Goal: Task Accomplishment & Management: Manage account settings

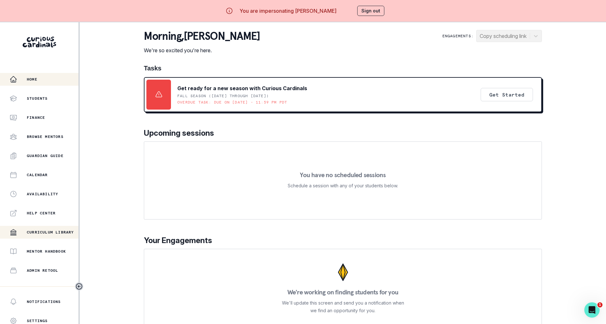
scroll to position [60, 0]
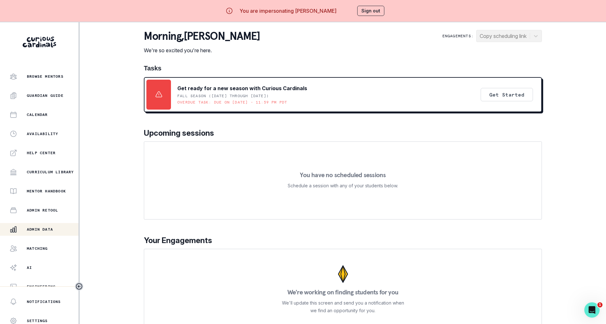
click at [41, 223] on button "Admin Data" at bounding box center [39, 229] width 78 height 13
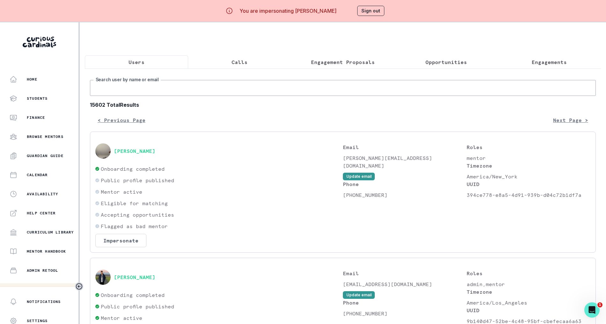
click at [151, 93] on input "Search user by name or email" at bounding box center [343, 88] width 506 height 16
type input "kyuna"
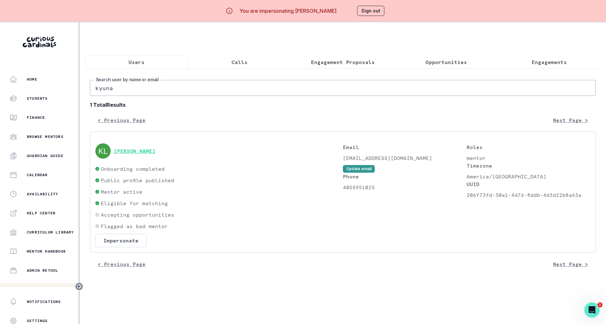
click at [123, 154] on button "[PERSON_NAME]" at bounding box center [134, 151] width 41 height 6
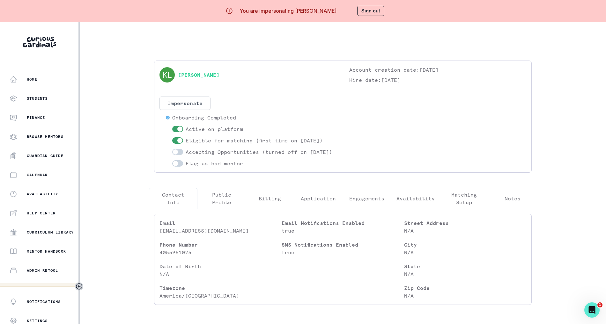
click at [369, 202] on p "Engagements" at bounding box center [366, 199] width 35 height 8
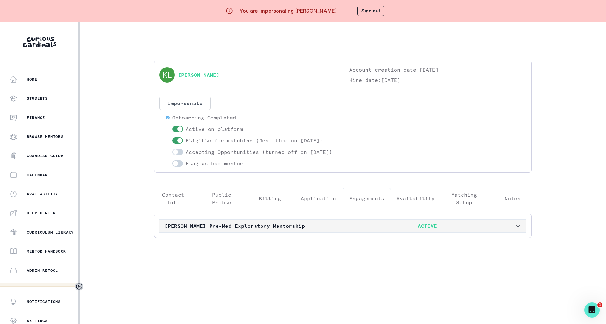
click at [346, 230] on p "ACTIVE" at bounding box center [427, 226] width 175 height 8
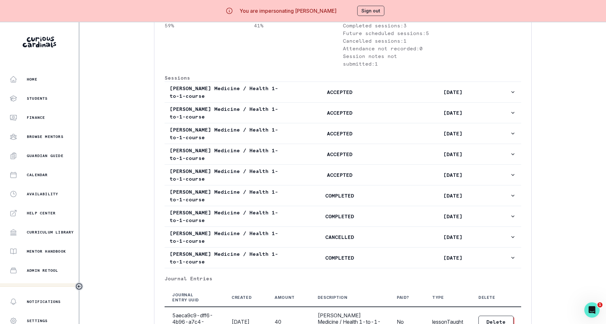
scroll to position [427, 0]
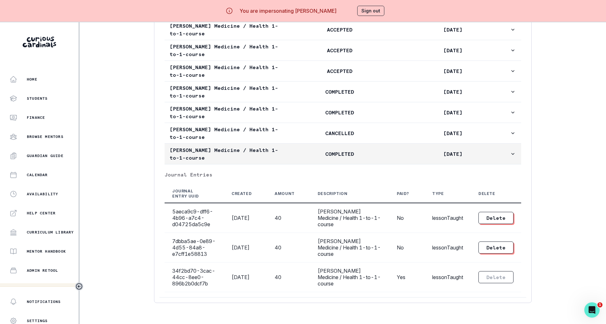
click at [319, 150] on p "COMPLETED" at bounding box center [339, 154] width 113 height 8
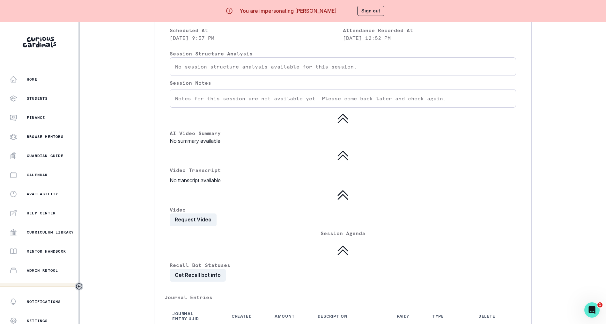
scroll to position [608, 0]
click at [195, 225] on button "Request Video" at bounding box center [193, 219] width 47 height 13
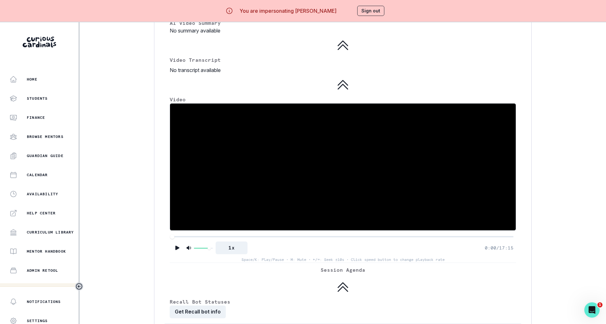
scroll to position [724, 0]
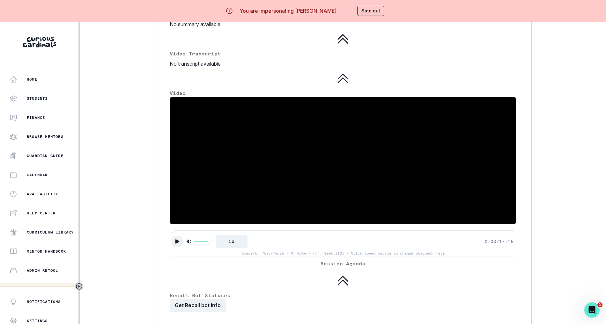
click at [176, 247] on button "Play" at bounding box center [177, 242] width 10 height 10
click at [185, 233] on div at bounding box center [342, 230] width 341 height 4
click at [196, 233] on div at bounding box center [342, 230] width 341 height 4
click at [201, 233] on div at bounding box center [342, 230] width 341 height 4
click at [211, 233] on div at bounding box center [342, 230] width 341 height 4
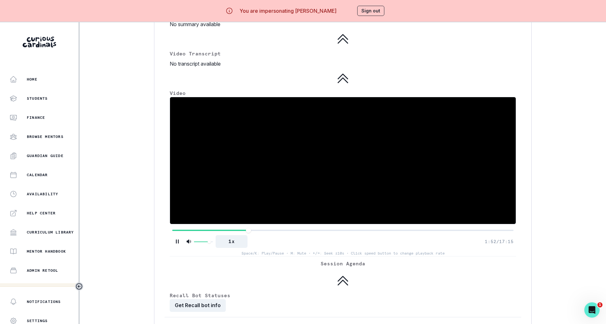
click at [250, 233] on div at bounding box center [342, 230] width 341 height 4
click at [278, 233] on div at bounding box center [342, 230] width 341 height 4
click at [305, 233] on div at bounding box center [342, 230] width 341 height 4
click at [501, 233] on div at bounding box center [342, 230] width 341 height 4
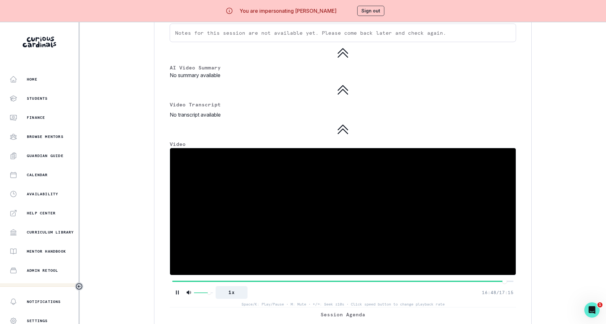
click at [392, 211] on video at bounding box center [343, 211] width 346 height 127
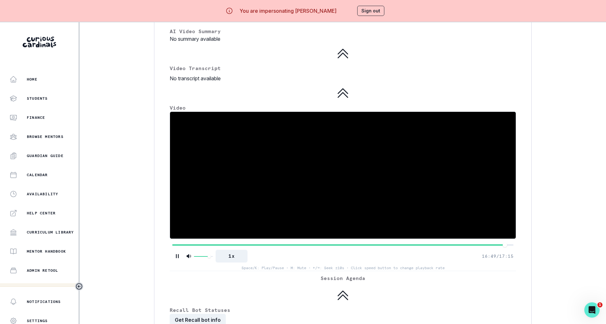
scroll to position [691, 0]
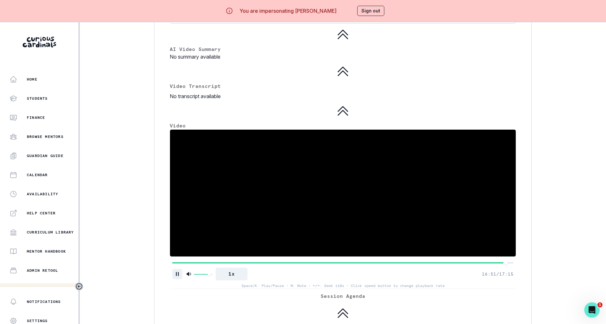
click at [180, 277] on icon "Pause" at bounding box center [177, 274] width 6 height 6
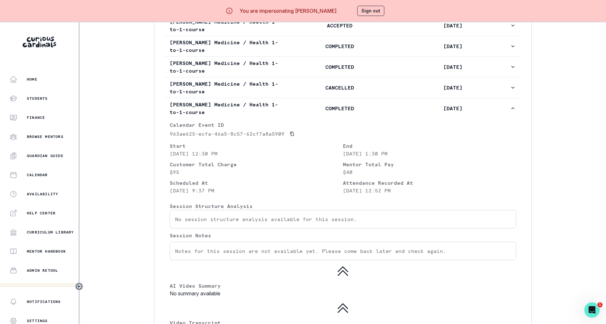
scroll to position [445, 0]
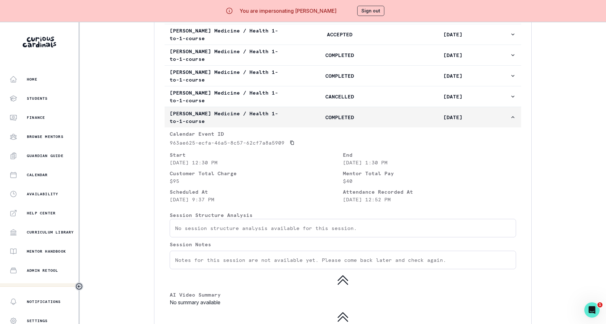
click at [510, 121] on icon "button" at bounding box center [513, 117] width 6 height 6
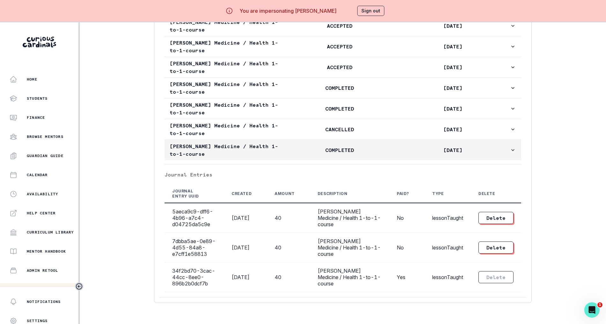
scroll to position [427, 0]
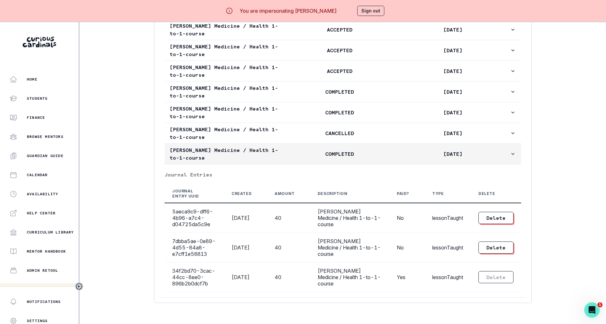
click at [510, 151] on icon "button" at bounding box center [513, 154] width 6 height 6
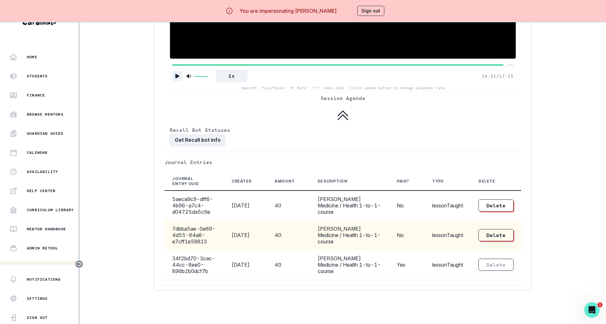
scroll to position [868, 0]
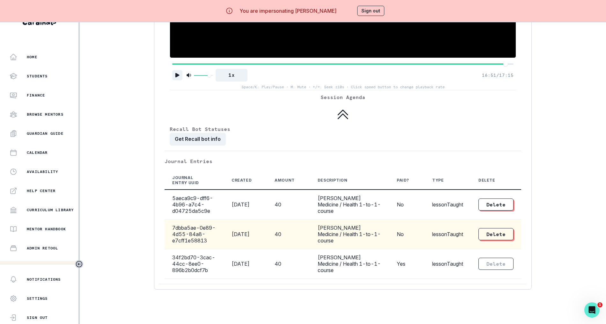
click at [356, 247] on td "[PERSON_NAME] Medicine / Health 1-to-1-course" at bounding box center [349, 235] width 79 height 30
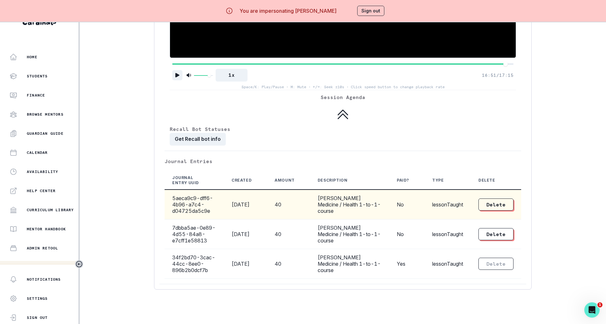
click at [357, 216] on td "[PERSON_NAME] Medicine / Health 1-to-1-course" at bounding box center [349, 205] width 79 height 30
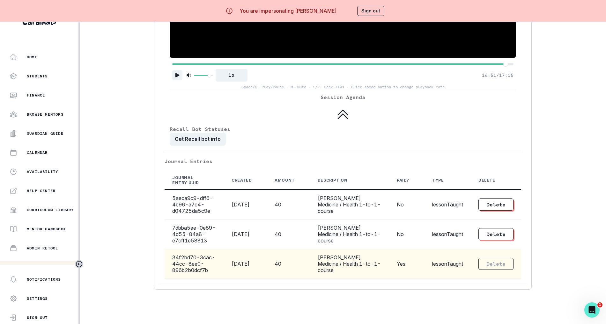
click at [344, 279] on td "[PERSON_NAME] Medicine / Health 1-to-1-course" at bounding box center [349, 264] width 79 height 30
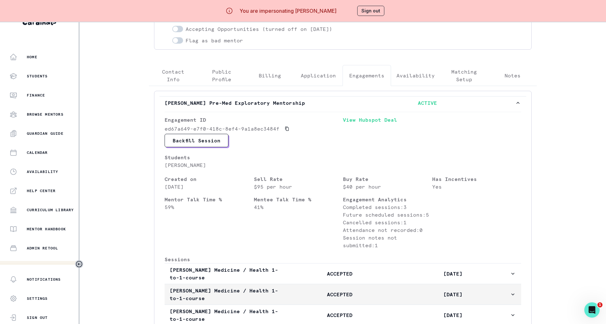
scroll to position [94, 0]
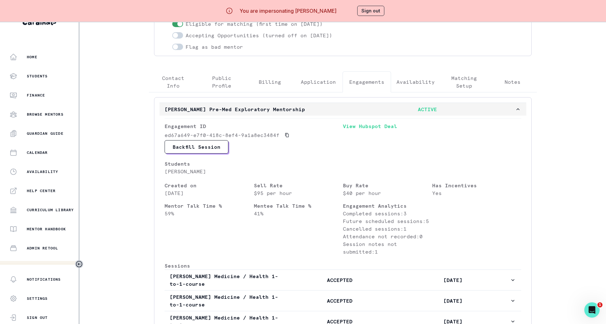
click at [515, 108] on icon "button" at bounding box center [518, 109] width 6 height 6
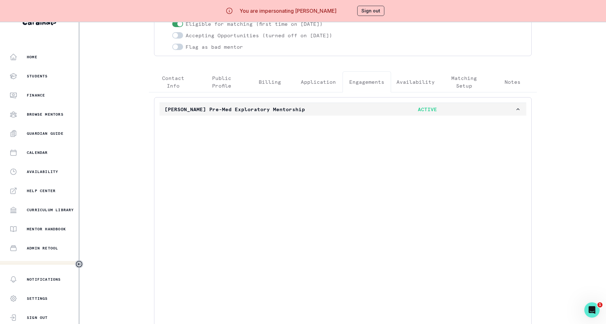
scroll to position [0, 0]
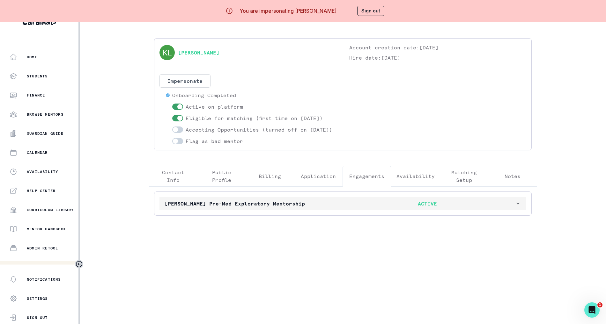
click at [485, 202] on p "ACTIVE" at bounding box center [427, 204] width 175 height 8
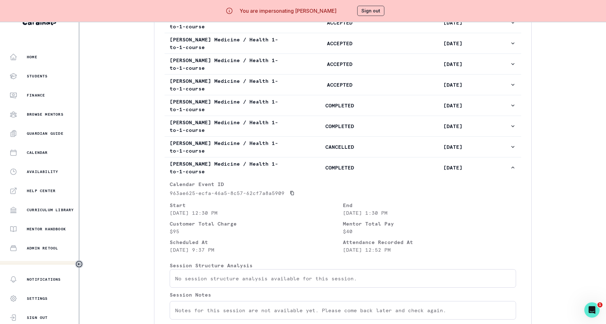
scroll to position [373, 0]
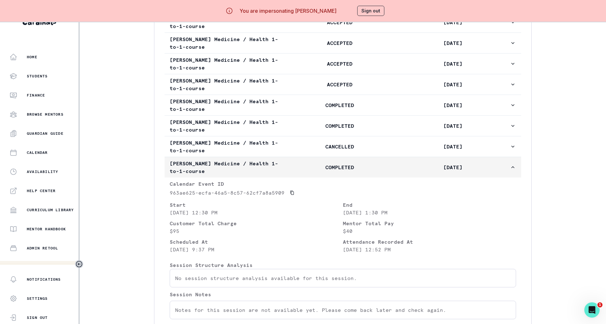
click at [509, 178] on button "[PERSON_NAME] Medicine / Health 1-to-1-course COMPLETED [DATE]" at bounding box center [343, 167] width 356 height 20
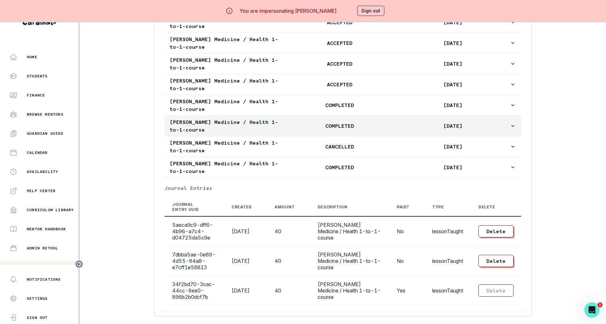
click at [437, 130] on p "[DATE]" at bounding box center [452, 126] width 113 height 8
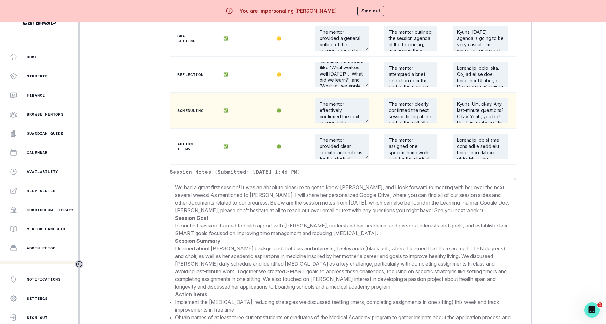
scroll to position [701, 0]
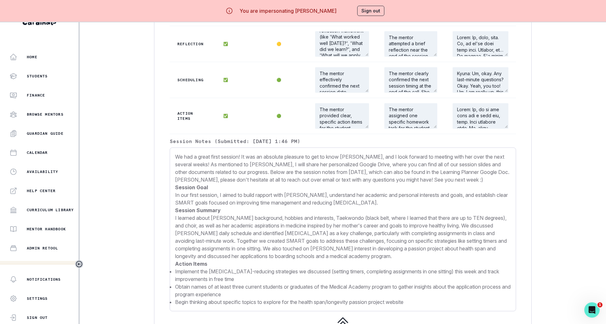
click at [295, 245] on p "I learned about [PERSON_NAME] background, hobbies and interests, Taekwondo (bla…" at bounding box center [342, 237] width 335 height 46
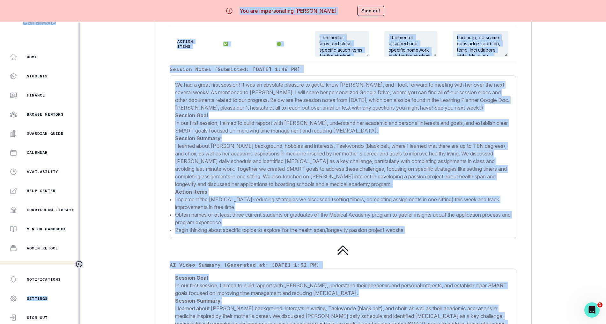
scroll to position [874, 0]
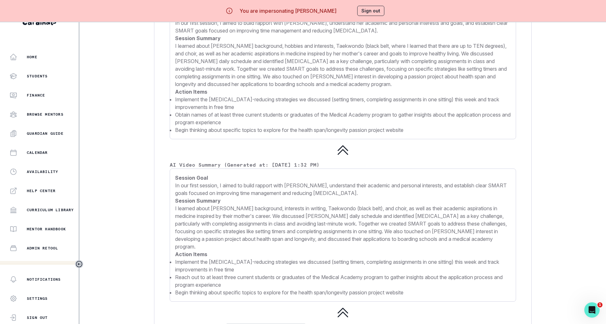
click at [293, 236] on p "I learned about [PERSON_NAME] background, interests in writing, Taekwondo (blac…" at bounding box center [342, 228] width 335 height 46
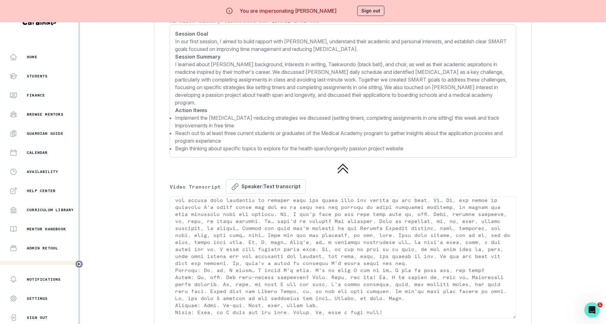
scroll to position [4955, 0]
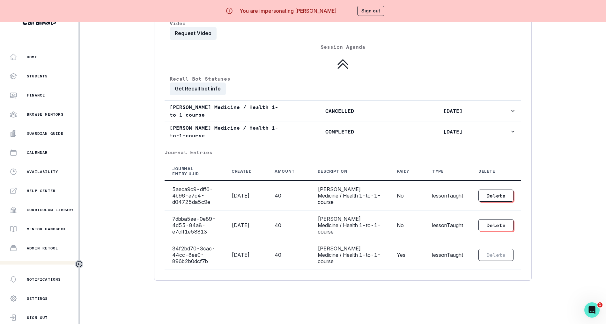
drag, startPoint x: 172, startPoint y: 220, endPoint x: 351, endPoint y: 331, distance: 210.9
click at [351, 302] on html "You are impersonating [PERSON_NAME] Sign out Home Students Finance Browse Mento…" at bounding box center [303, 140] width 606 height 324
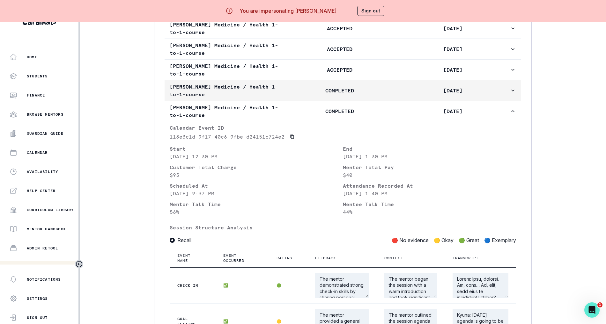
scroll to position [371, 0]
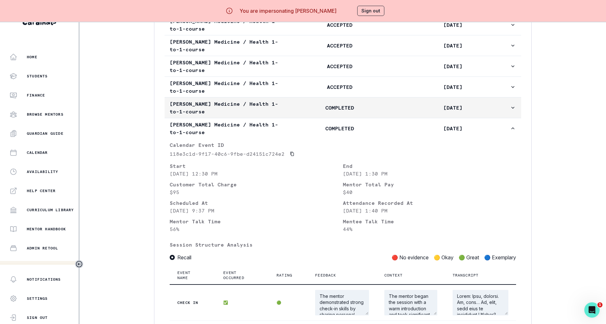
click at [403, 112] on p "[DATE]" at bounding box center [452, 108] width 113 height 8
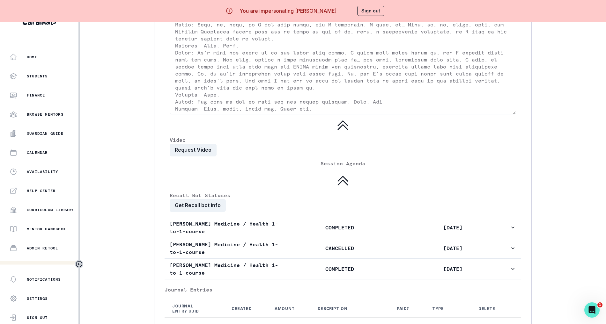
scroll to position [130, 0]
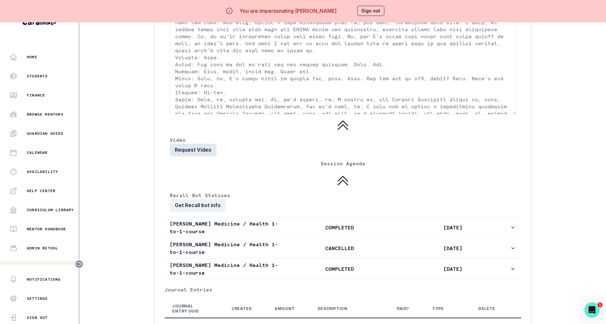
click at [200, 157] on button "Request Video" at bounding box center [193, 150] width 47 height 13
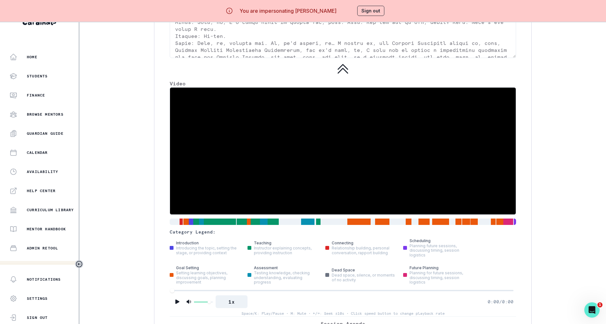
scroll to position [1230, 0]
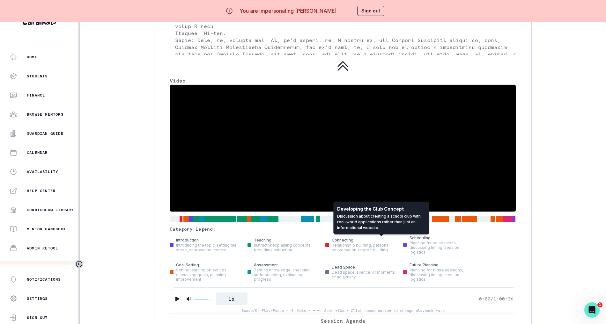
click at [378, 223] on div at bounding box center [382, 219] width 14 height 7
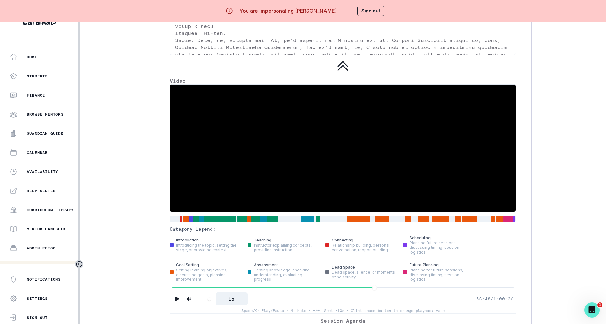
click at [342, 181] on video at bounding box center [343, 148] width 346 height 127
click at [181, 304] on button "Play" at bounding box center [177, 299] width 10 height 10
click at [180, 304] on button "Pause" at bounding box center [177, 299] width 10 height 10
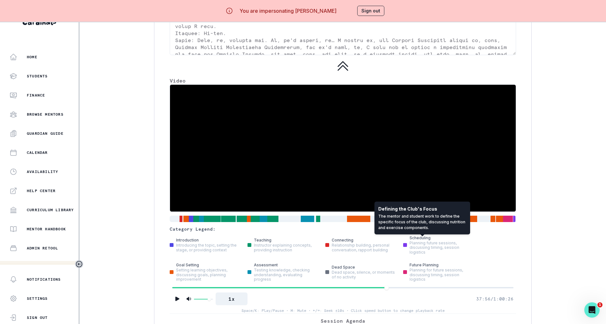
click at [418, 223] on div at bounding box center [423, 219] width 11 height 7
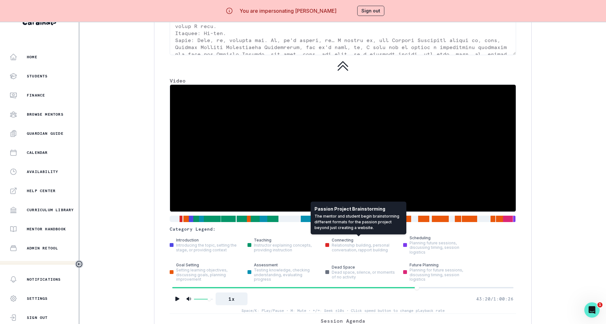
click at [354, 223] on div at bounding box center [358, 219] width 23 height 7
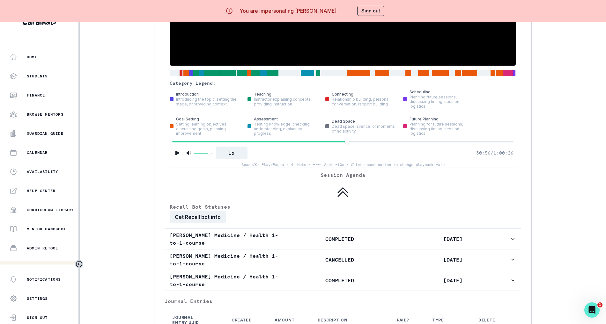
scroll to position [1550, 0]
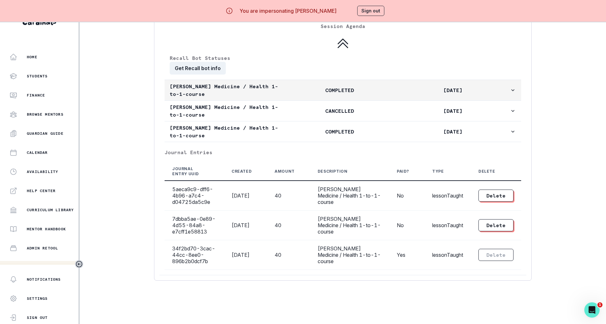
click at [383, 86] on button "[PERSON_NAME] Medicine / Health 1-to-1-course COMPLETED [DATE]" at bounding box center [343, 90] width 356 height 20
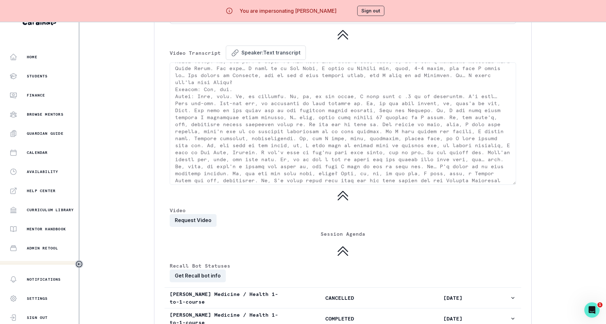
scroll to position [0, 0]
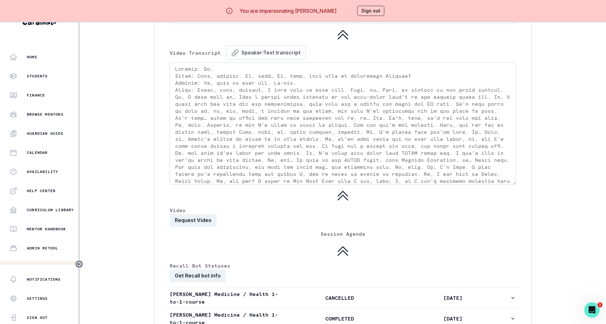
drag, startPoint x: 393, startPoint y: 186, endPoint x: 174, endPoint y: 77, distance: 244.7
click at [174, 77] on textarea at bounding box center [343, 123] width 346 height 122
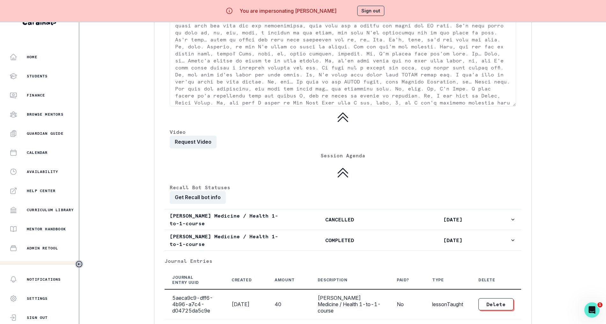
scroll to position [1231, 0]
click at [202, 147] on button "Request Video" at bounding box center [193, 141] width 47 height 13
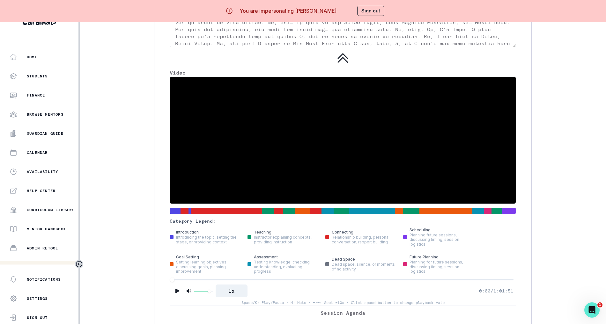
scroll to position [1295, 0]
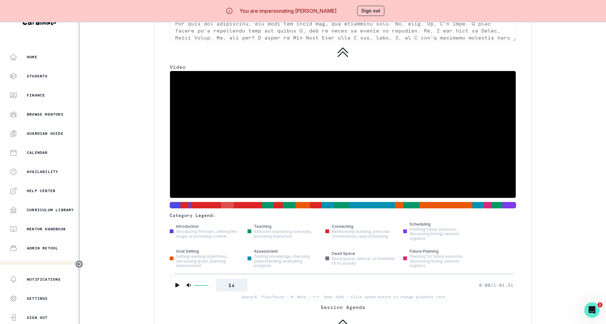
click at [227, 209] on div at bounding box center [227, 205] width 13 height 7
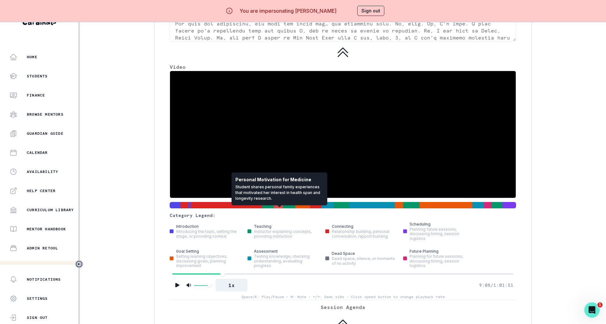
click at [274, 209] on div at bounding box center [278, 205] width 9 height 7
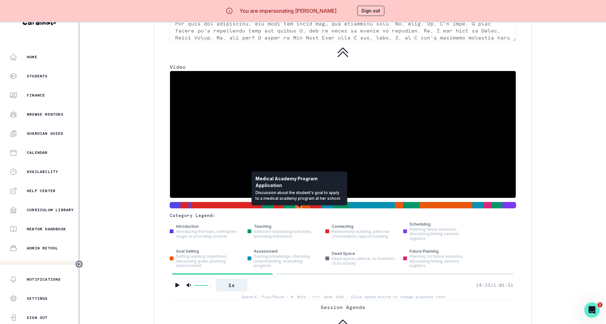
click at [297, 209] on div at bounding box center [298, 205] width 6 height 7
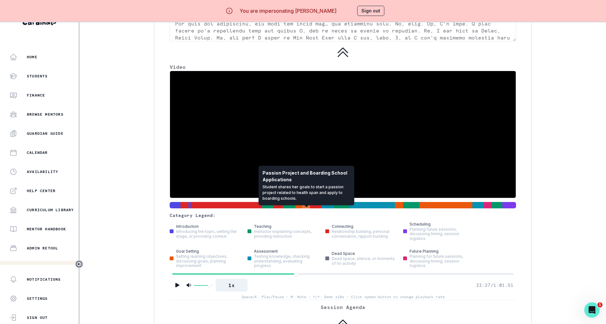
click at [302, 209] on div at bounding box center [306, 205] width 9 height 7
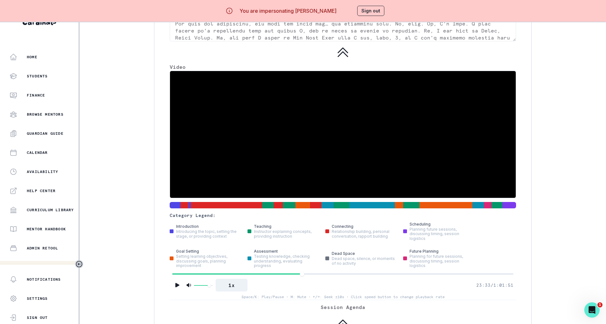
click at [305, 158] on video at bounding box center [343, 134] width 346 height 127
click at [250, 149] on video at bounding box center [343, 134] width 346 height 127
click at [178, 288] on icon "Play" at bounding box center [177, 285] width 6 height 6
click at [233, 287] on button "1x" at bounding box center [232, 285] width 32 height 13
click at [413, 70] on p "Video" at bounding box center [343, 67] width 346 height 8
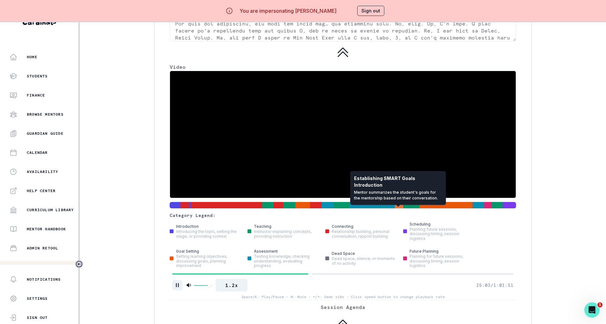
click at [395, 209] on div at bounding box center [399, 205] width 8 height 7
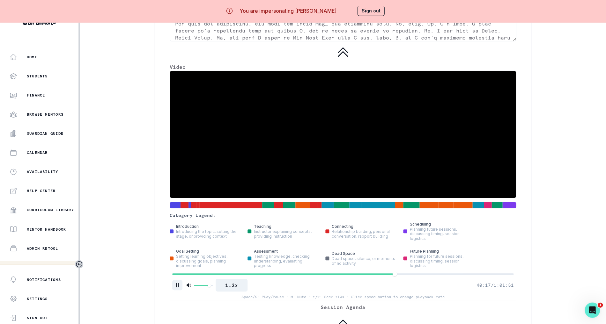
scroll to position [22, 0]
click at [180, 289] on icon "Pause" at bounding box center [177, 285] width 6 height 6
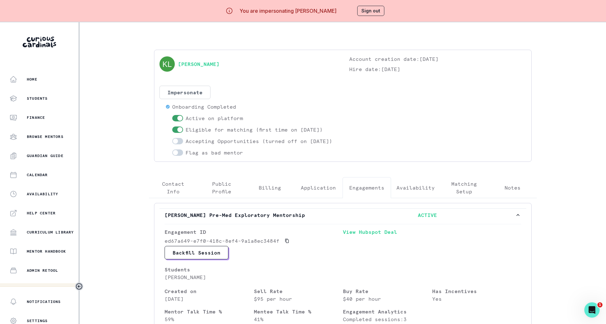
scroll to position [0, 0]
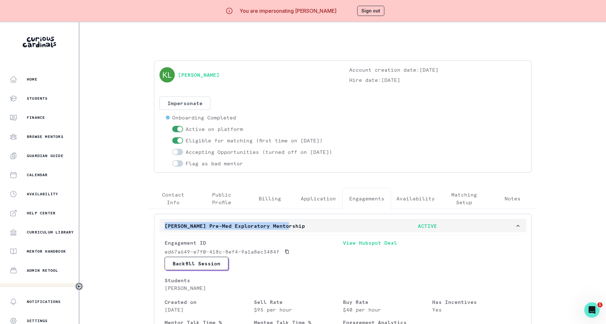
drag, startPoint x: 156, startPoint y: 235, endPoint x: 292, endPoint y: 236, distance: 136.8
copy p "[PERSON_NAME] Pre-Med Exploratory Mentorship"
click at [30, 288] on p "Admin Data" at bounding box center [40, 289] width 26 height 5
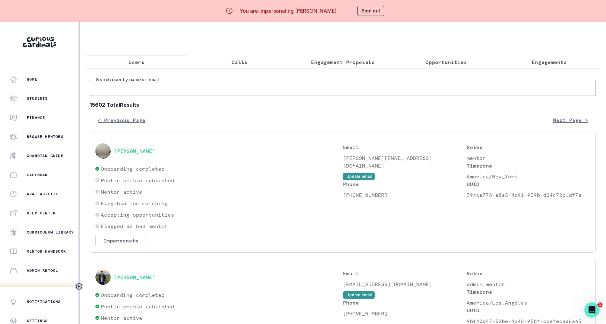
click at [157, 91] on input "Search user by name or email" at bounding box center [343, 88] width 506 height 16
paste input "[PERSON_NAME] Pre-Med Exploratory Mentorship"
type input "[PERSON_NAME] Pre-Med Exploratory Mentorship"
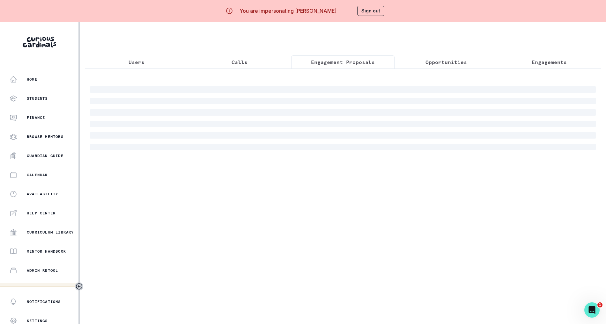
click at [339, 64] on p "Engagement Proposals" at bounding box center [343, 62] width 64 height 8
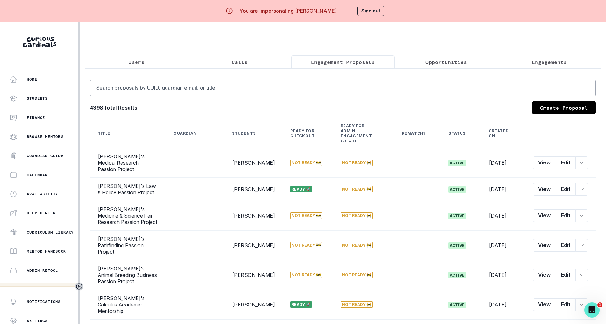
click at [537, 62] on p "Engagements" at bounding box center [549, 62] width 35 height 8
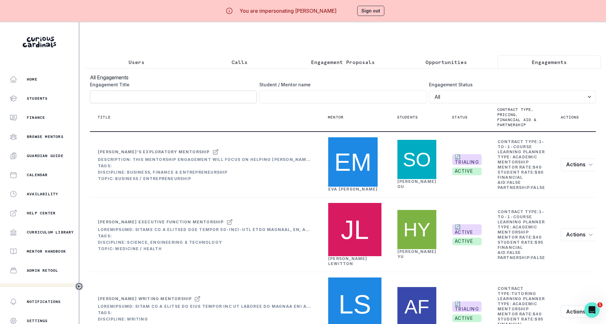
click at [183, 103] on input "Engagement Title" at bounding box center [173, 97] width 167 height 13
paste input "[PERSON_NAME] Pre-Med Exploratory Mentorship"
type input "[PERSON_NAME] Pre-Med Exploratory Mentorship"
click button "submit" at bounding box center [0, 0] width 0 height 0
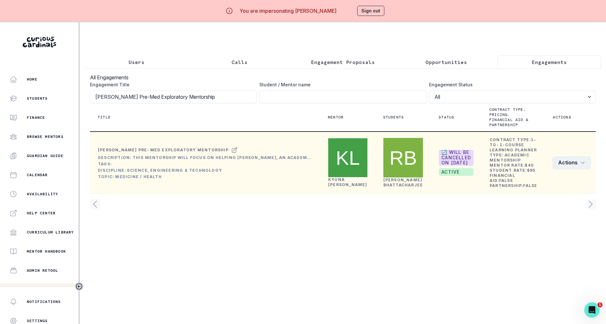
click at [573, 169] on button "Actions" at bounding box center [572, 163] width 38 height 13
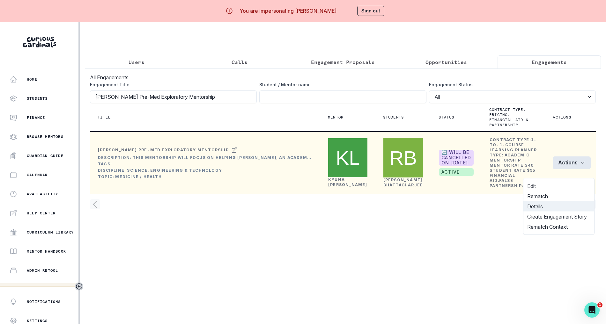
click at [533, 203] on button "Details" at bounding box center [558, 207] width 71 height 10
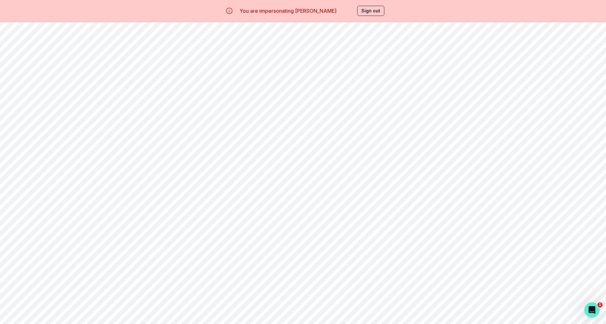
click at [434, 58] on button "Learning Plan" at bounding box center [439, 61] width 65 height 12
click at [374, 63] on button "Student Profile" at bounding box center [375, 61] width 65 height 12
click at [449, 61] on button "Learning Plan" at bounding box center [439, 61] width 65 height 12
click at [338, 308] on button "Load More" at bounding box center [342, 310] width 31 height 5
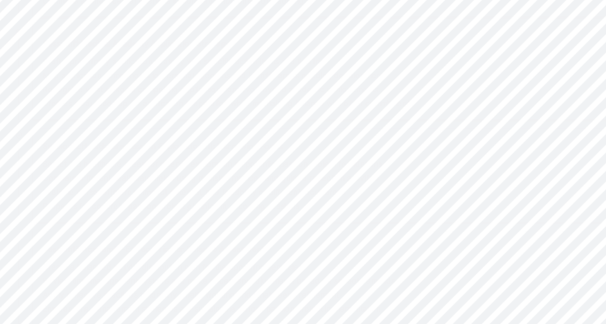
scroll to position [28, 0]
click at [239, 147] on div "Select 2-3 healthcare areas for deeper exploration as potential passion project…" at bounding box center [204, 158] width 194 height 31
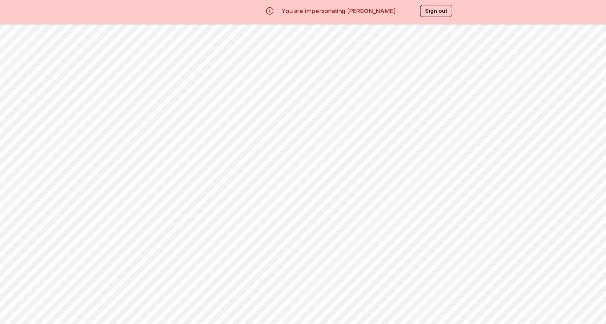
scroll to position [29, 0]
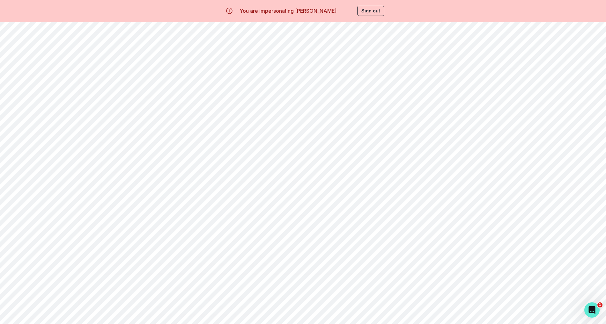
click at [588, 61] on button "Edit" at bounding box center [580, 61] width 30 height 14
click at [158, 41] on button "button" at bounding box center [151, 37] width 14 height 14
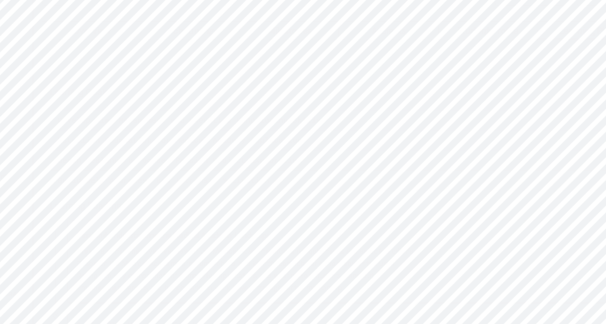
drag, startPoint x: 205, startPoint y: 121, endPoint x: 235, endPoint y: 161, distance: 49.9
click at [232, 156] on div "Develop Time Management and Executive Functioning Skills - Create a personalize…" at bounding box center [343, 139] width 506 height 53
drag, startPoint x: 235, startPoint y: 161, endPoint x: 246, endPoint y: 177, distance: 19.4
click at [245, 174] on div "Learning Plan Link Edit Learning Goals Hide Show Develop Time Management and Ex…" at bounding box center [343, 277] width 516 height 422
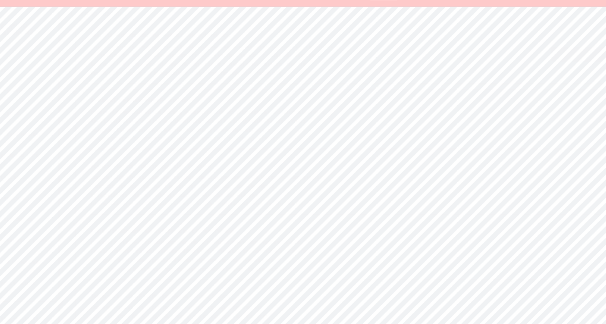
scroll to position [29, 0]
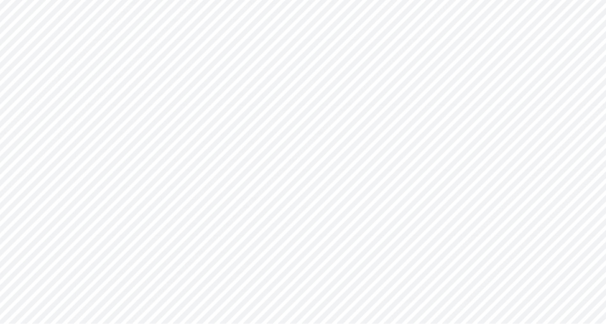
click at [349, 308] on button "Load More" at bounding box center [342, 310] width 31 height 5
